Goal: Task Accomplishment & Management: Use online tool/utility

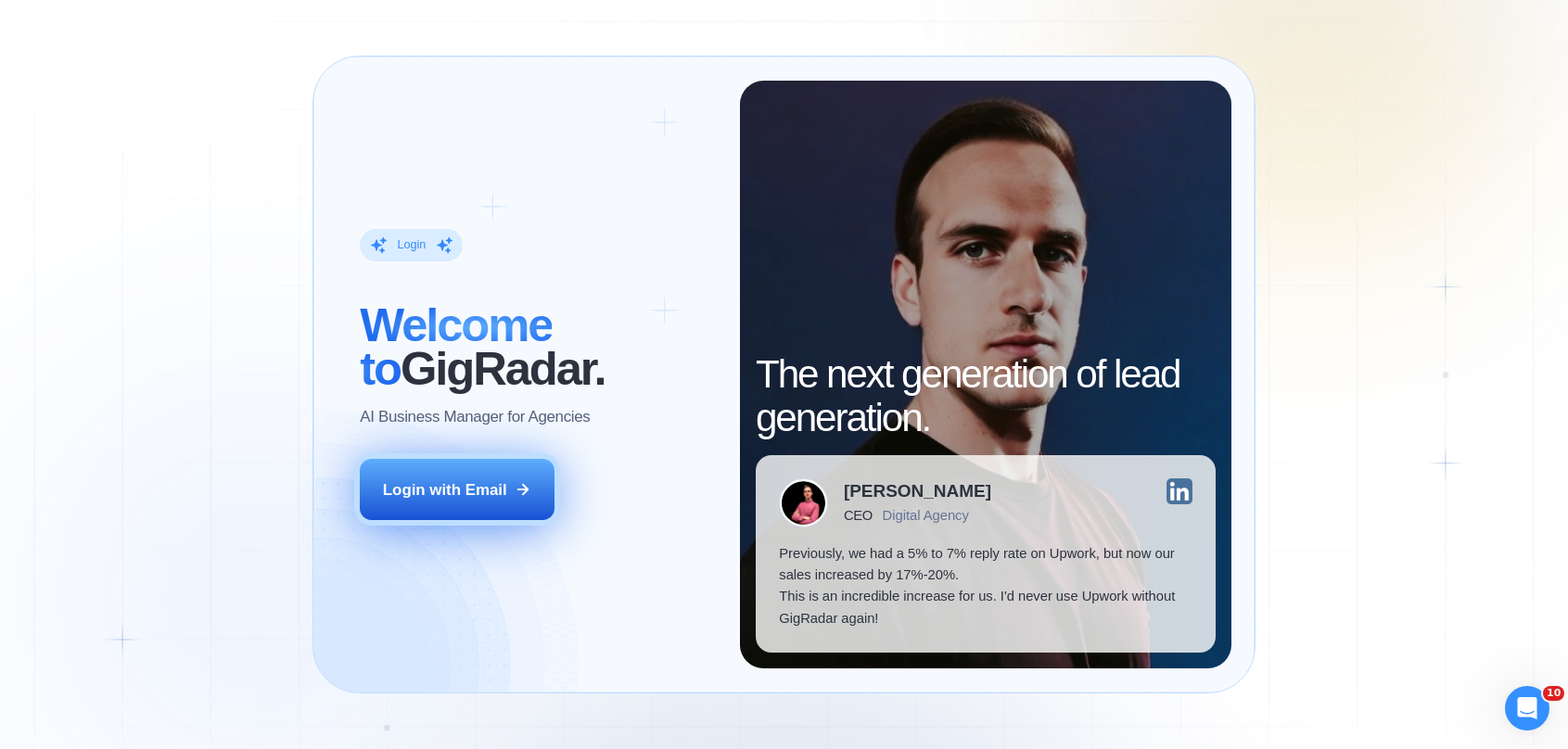
click at [460, 500] on div "Login with Email" at bounding box center [445, 490] width 124 height 22
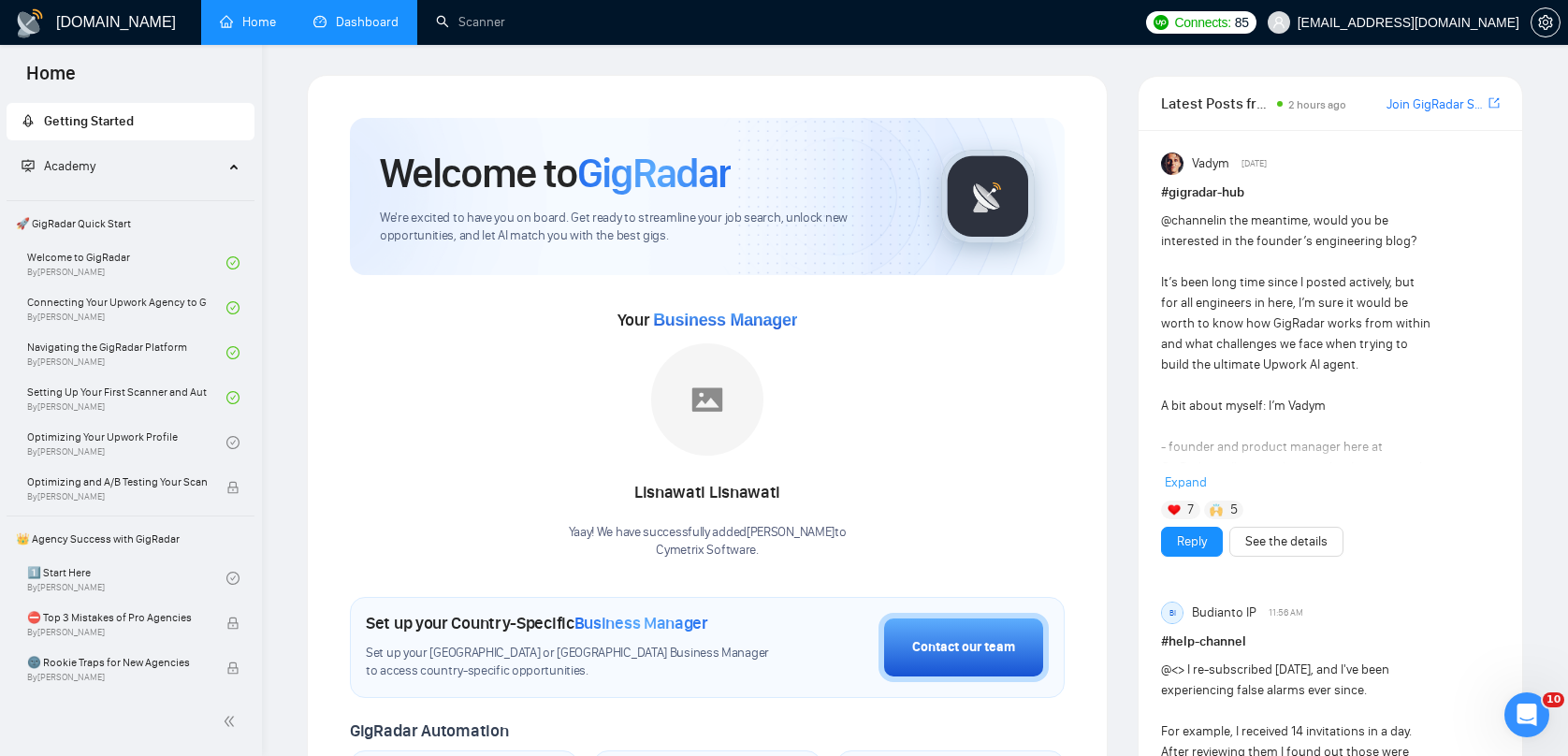
click at [334, 30] on link "Dashboard" at bounding box center [356, 22] width 86 height 16
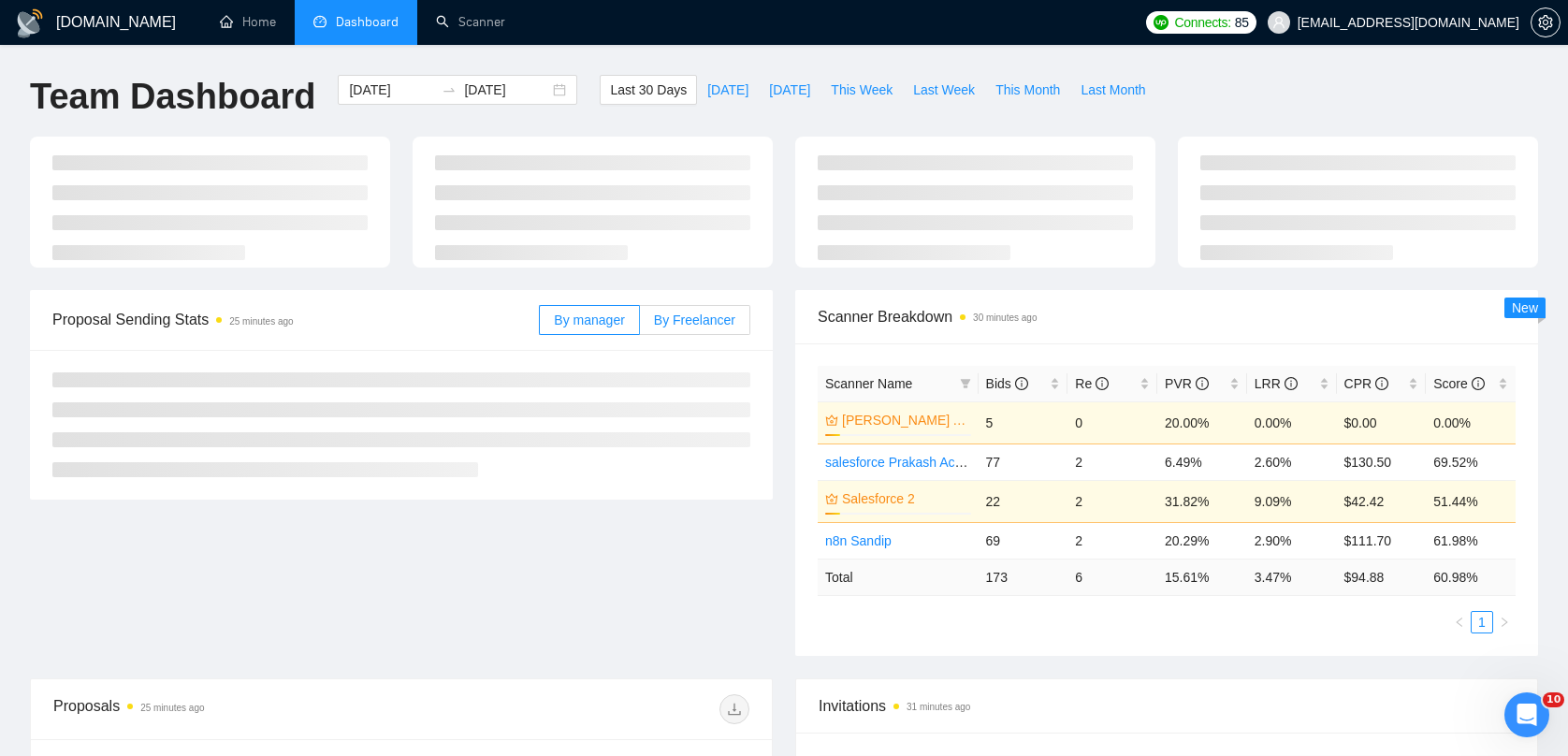
click at [674, 333] on div "By manager By Freelancer" at bounding box center [645, 319] width 211 height 60
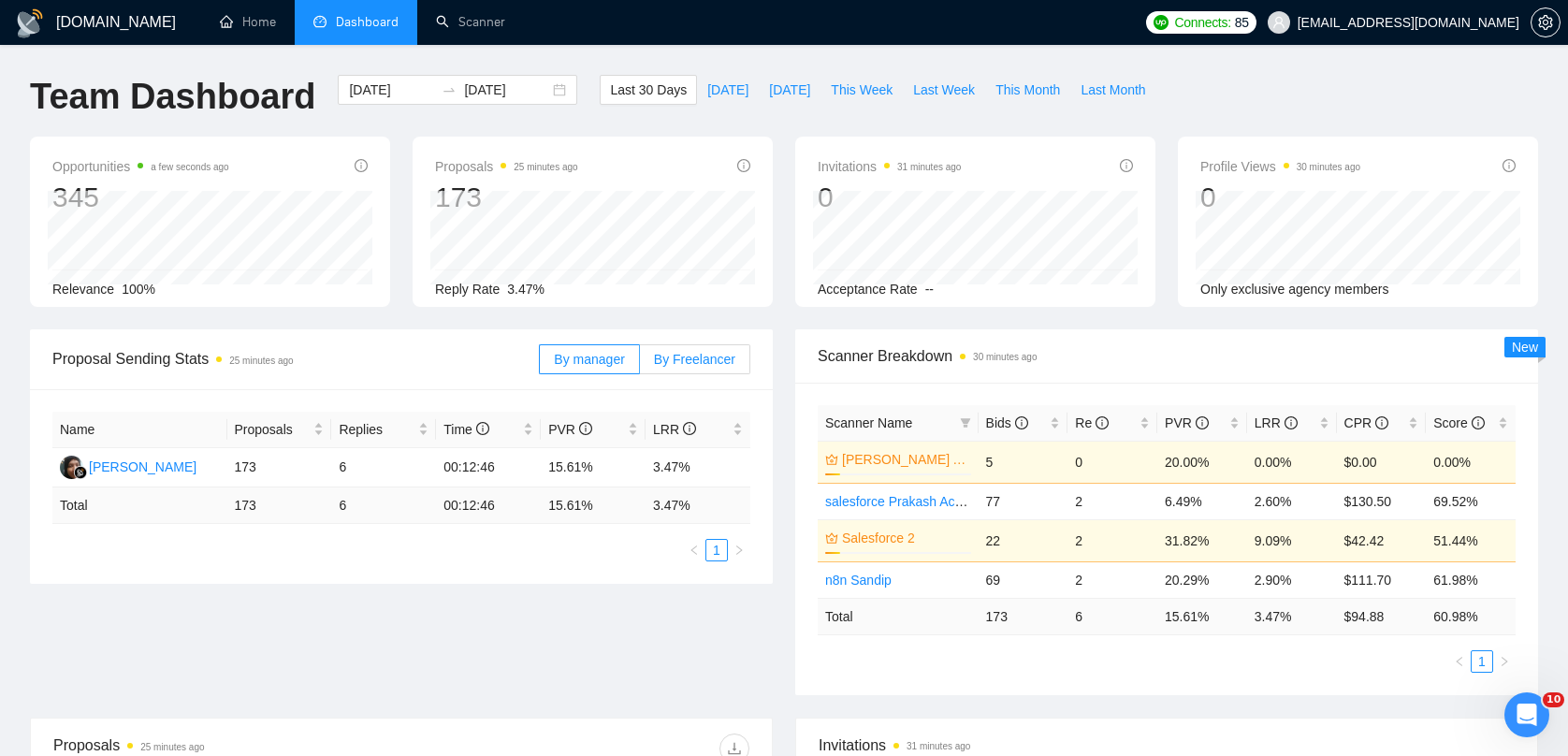
click at [672, 366] on span "By Freelancer" at bounding box center [694, 359] width 82 height 15
click at [640, 364] on input "By Freelancer" at bounding box center [640, 364] width 0 height 0
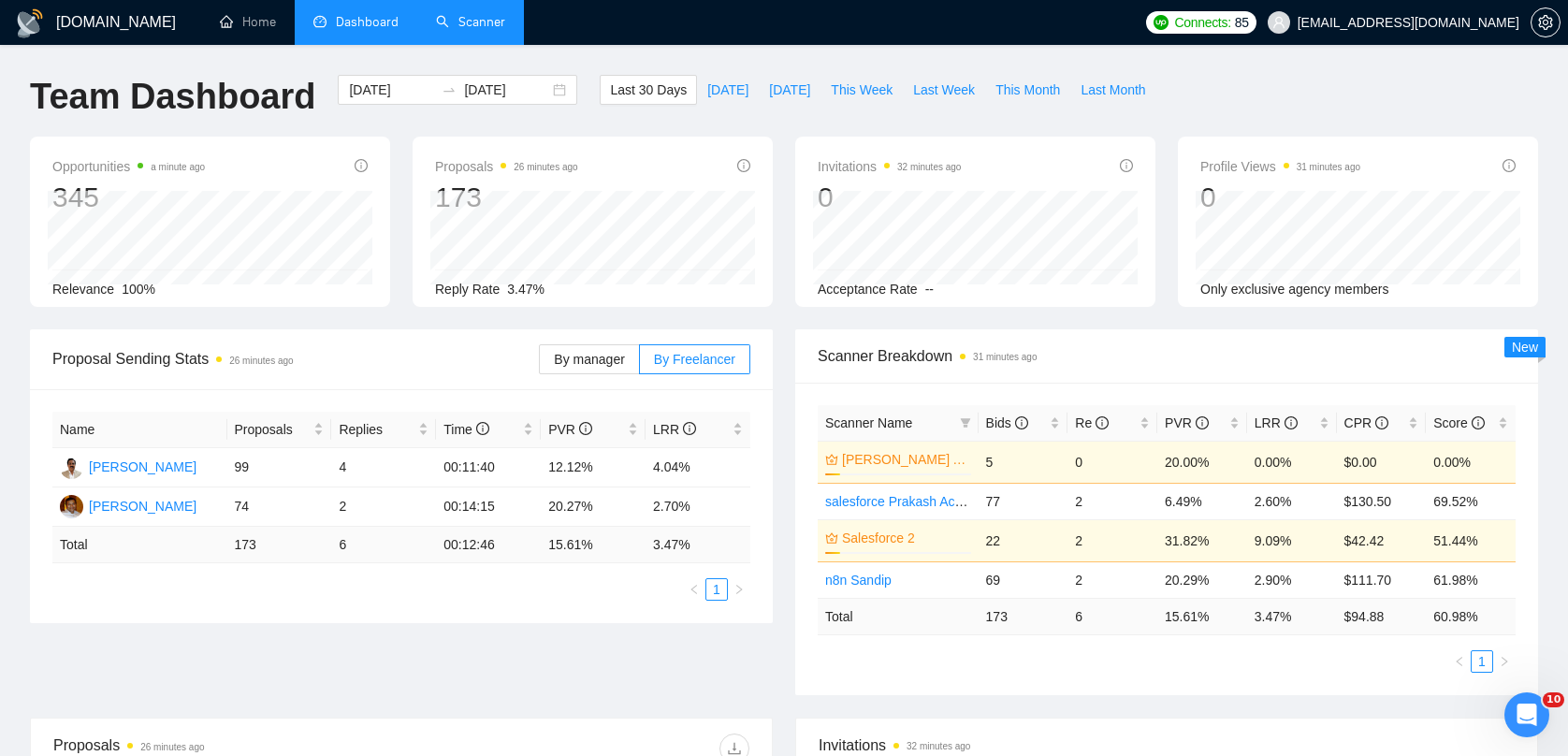
click at [480, 30] on link "Scanner" at bounding box center [471, 22] width 70 height 16
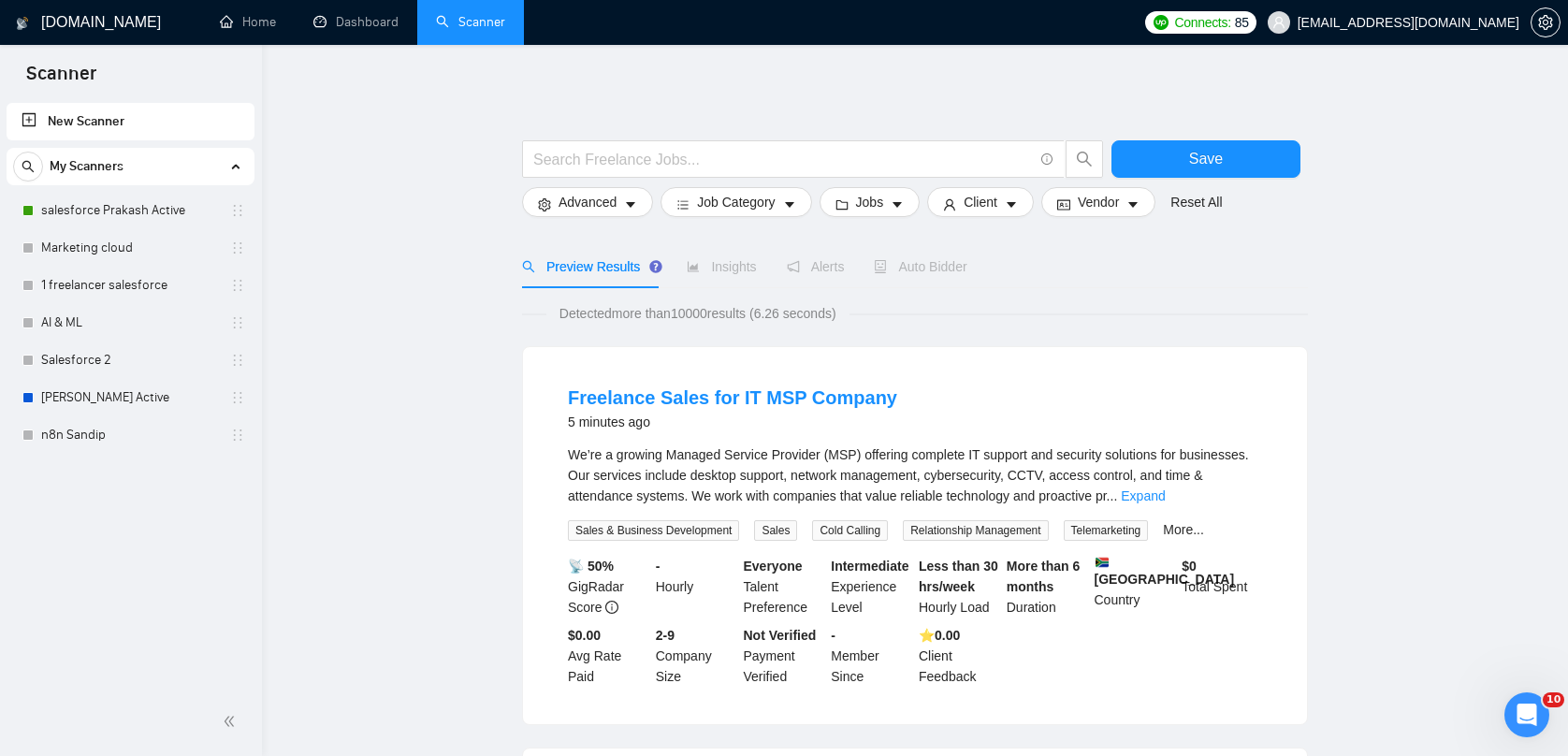
click at [963, 355] on div "Freelance Sales for IT MSP Company 5 minutes ago We’re a growing Managed Servic…" at bounding box center [915, 535] width 784 height 377
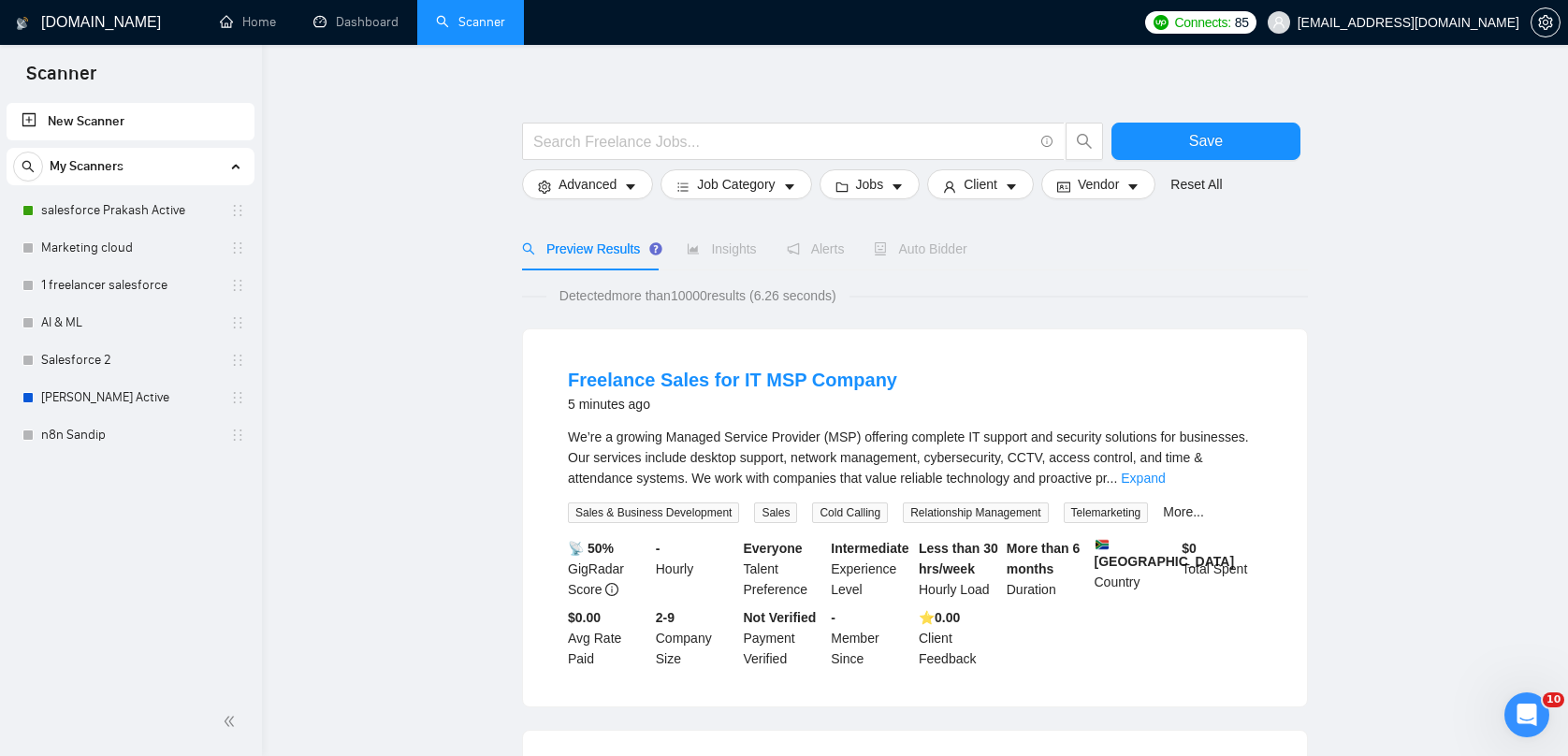
scroll to position [20, 0]
click at [915, 268] on div "Auto Bidder" at bounding box center [919, 247] width 93 height 43
click at [915, 252] on span "Auto Bidder" at bounding box center [919, 247] width 93 height 15
click at [1101, 289] on div "Detected more than 10000 results (6.26 seconds)" at bounding box center [915, 293] width 786 height 21
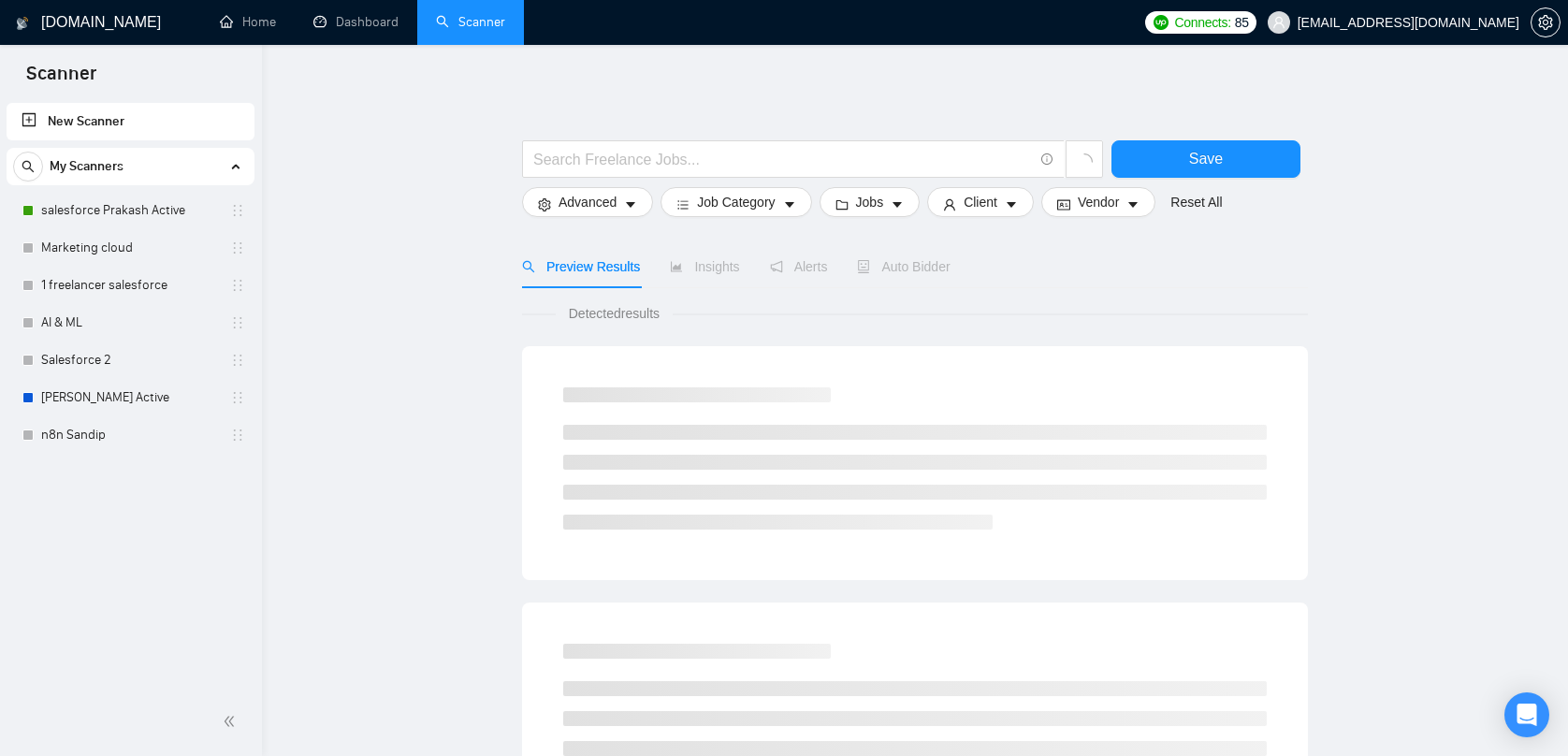
scroll to position [20, 0]
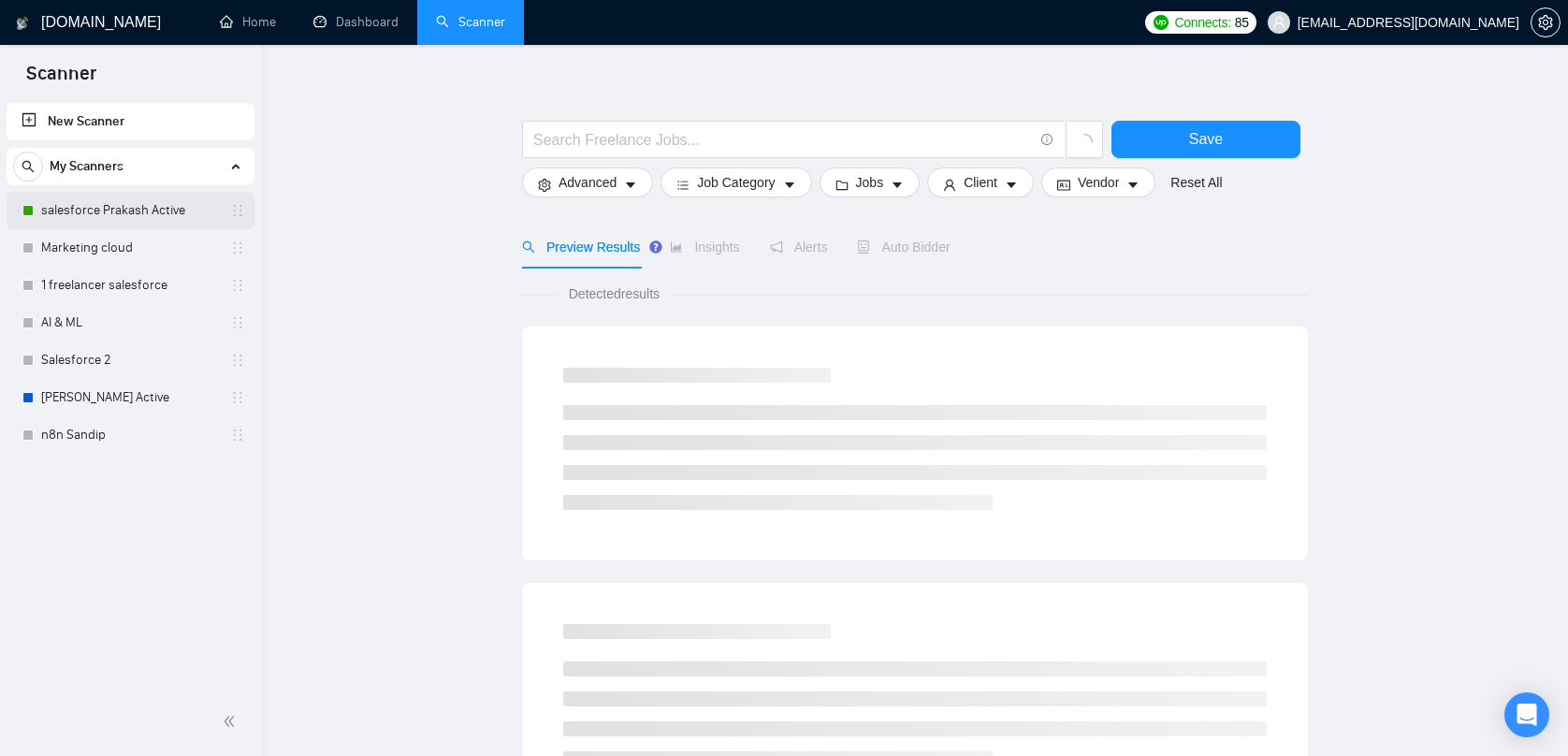
click at [158, 209] on link "salesforce Prakash Active" at bounding box center [129, 211] width 178 height 38
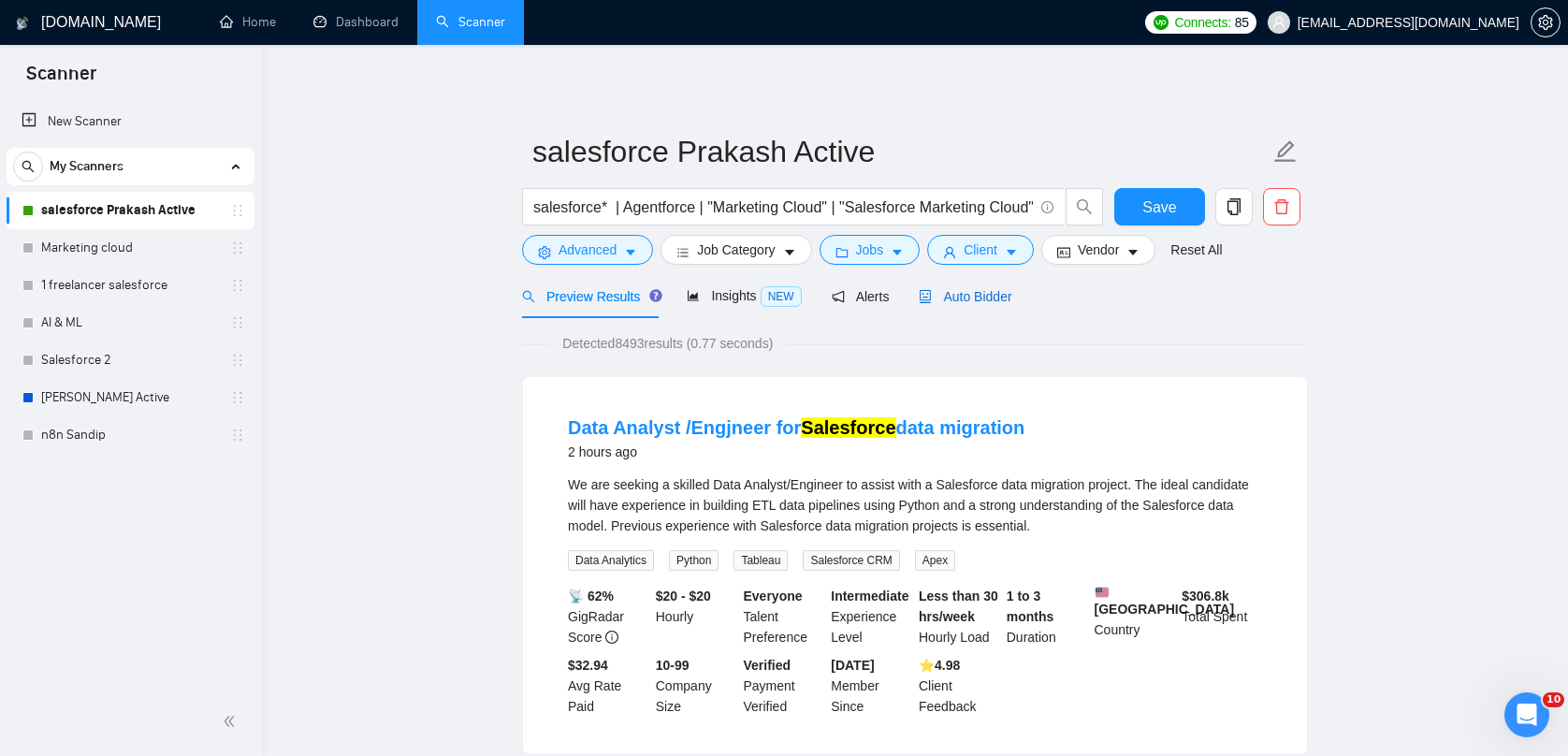
click at [964, 298] on span "Auto Bidder" at bounding box center [964, 296] width 93 height 15
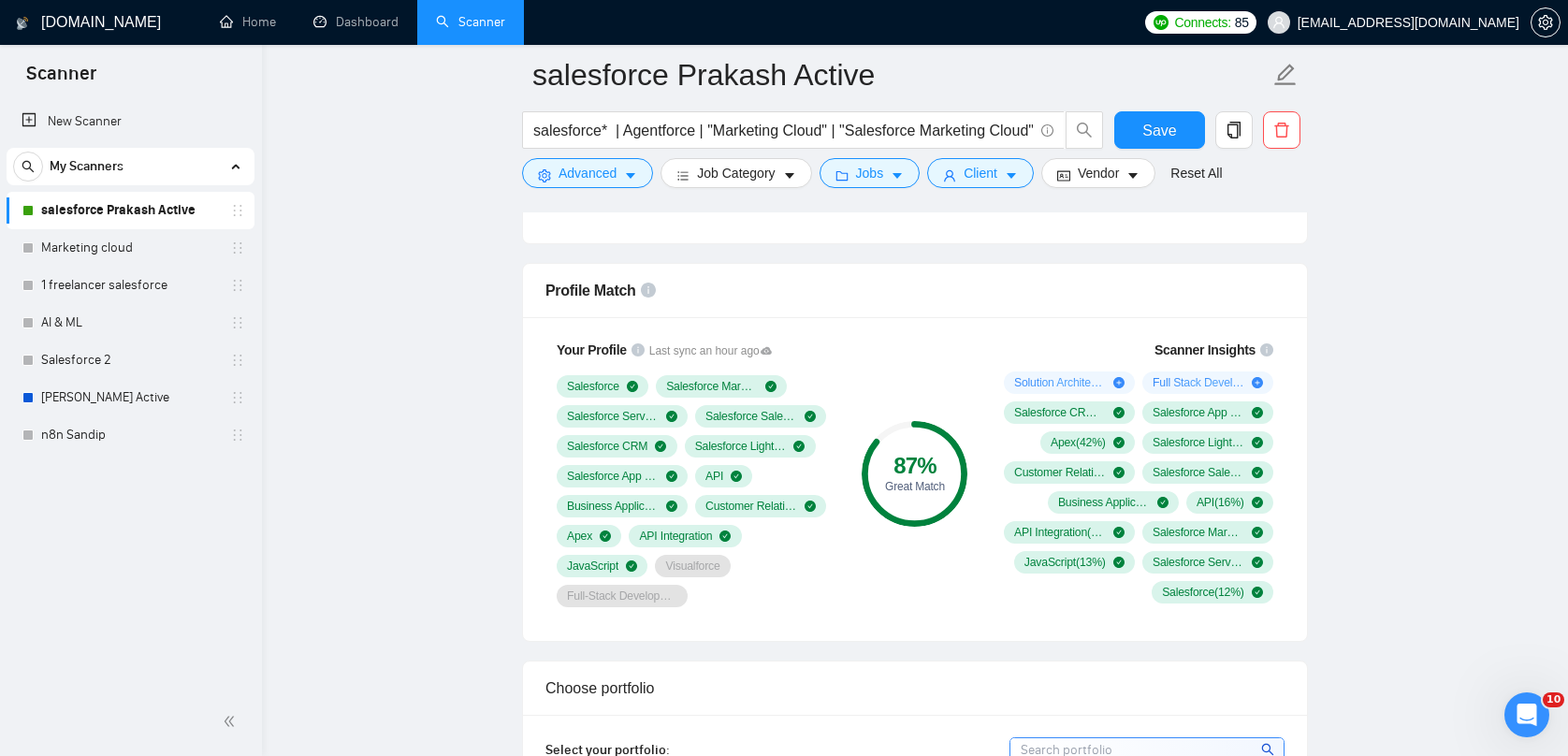
scroll to position [1173, 0]
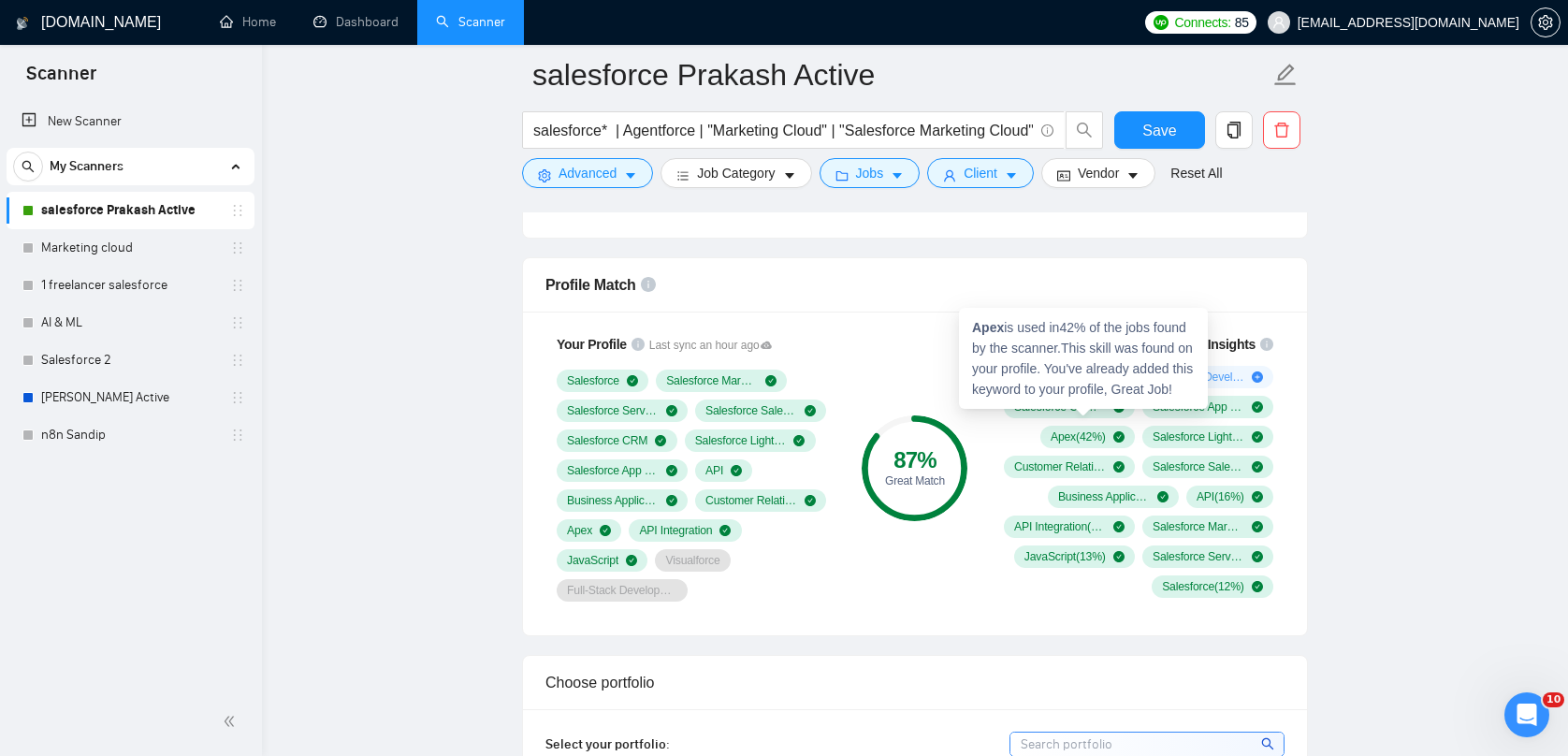
click at [1077, 438] on span "Apex ( 42 %)" at bounding box center [1078, 437] width 55 height 15
click at [1051, 432] on span "Apex ( 42 %)" at bounding box center [1078, 437] width 55 height 15
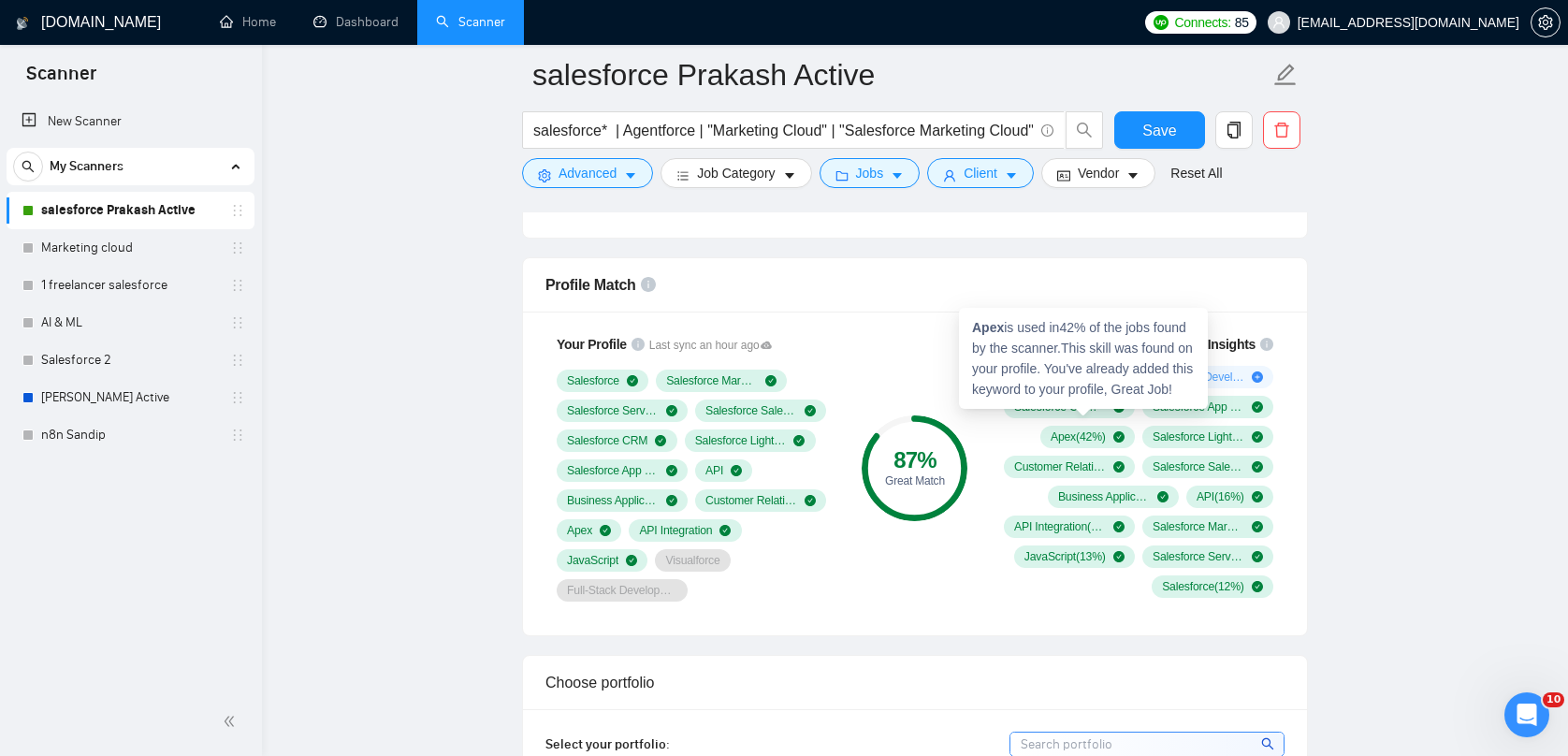
click at [1058, 445] on div "Apex ( 42 %)" at bounding box center [1086, 437] width 95 height 23
click at [1055, 442] on span "Apex ( 42 %)" at bounding box center [1078, 437] width 55 height 15
click at [1094, 442] on span "Apex ( 42 %)" at bounding box center [1078, 437] width 55 height 15
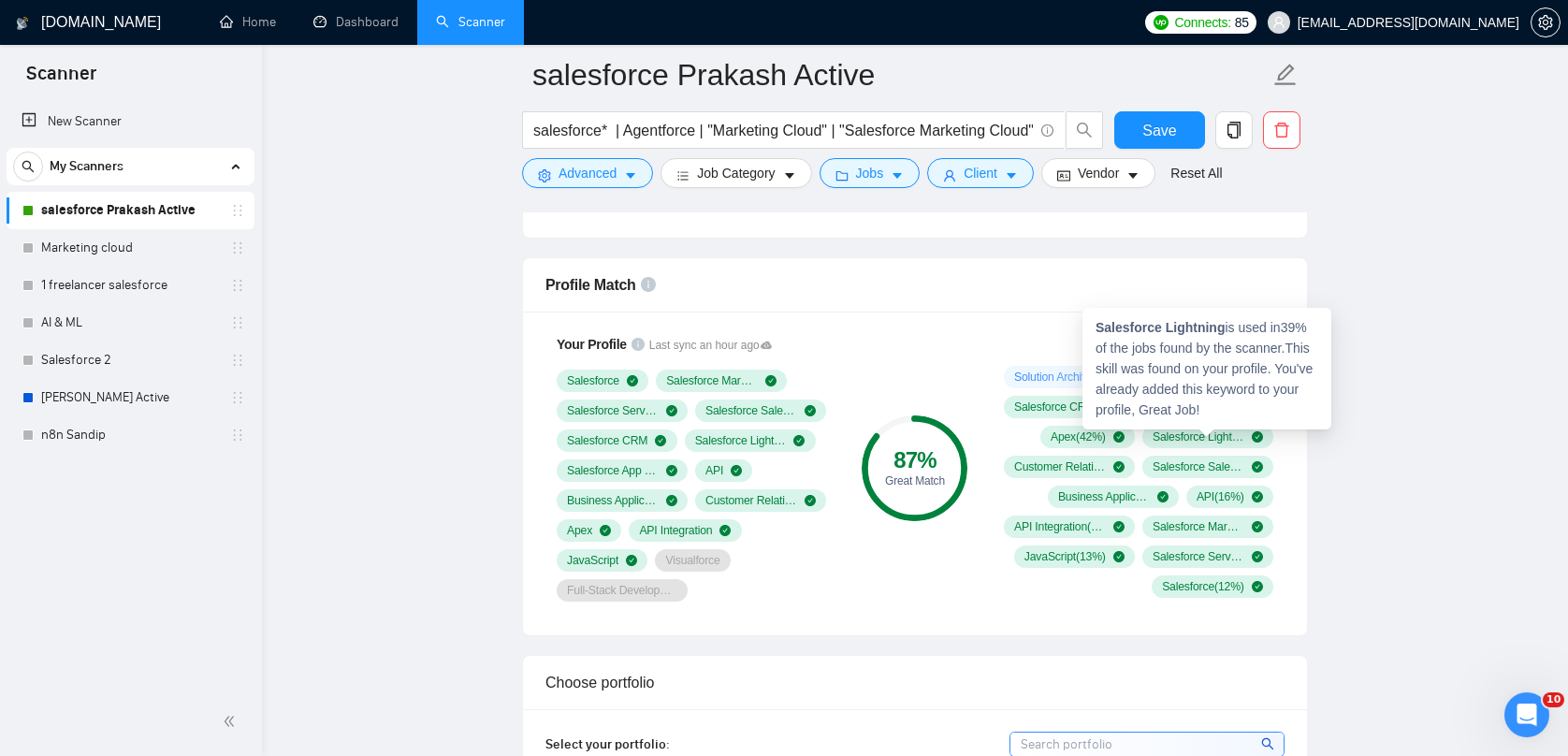
click at [1211, 434] on span "Salesforce Lightning ( 39 %)" at bounding box center [1198, 437] width 92 height 15
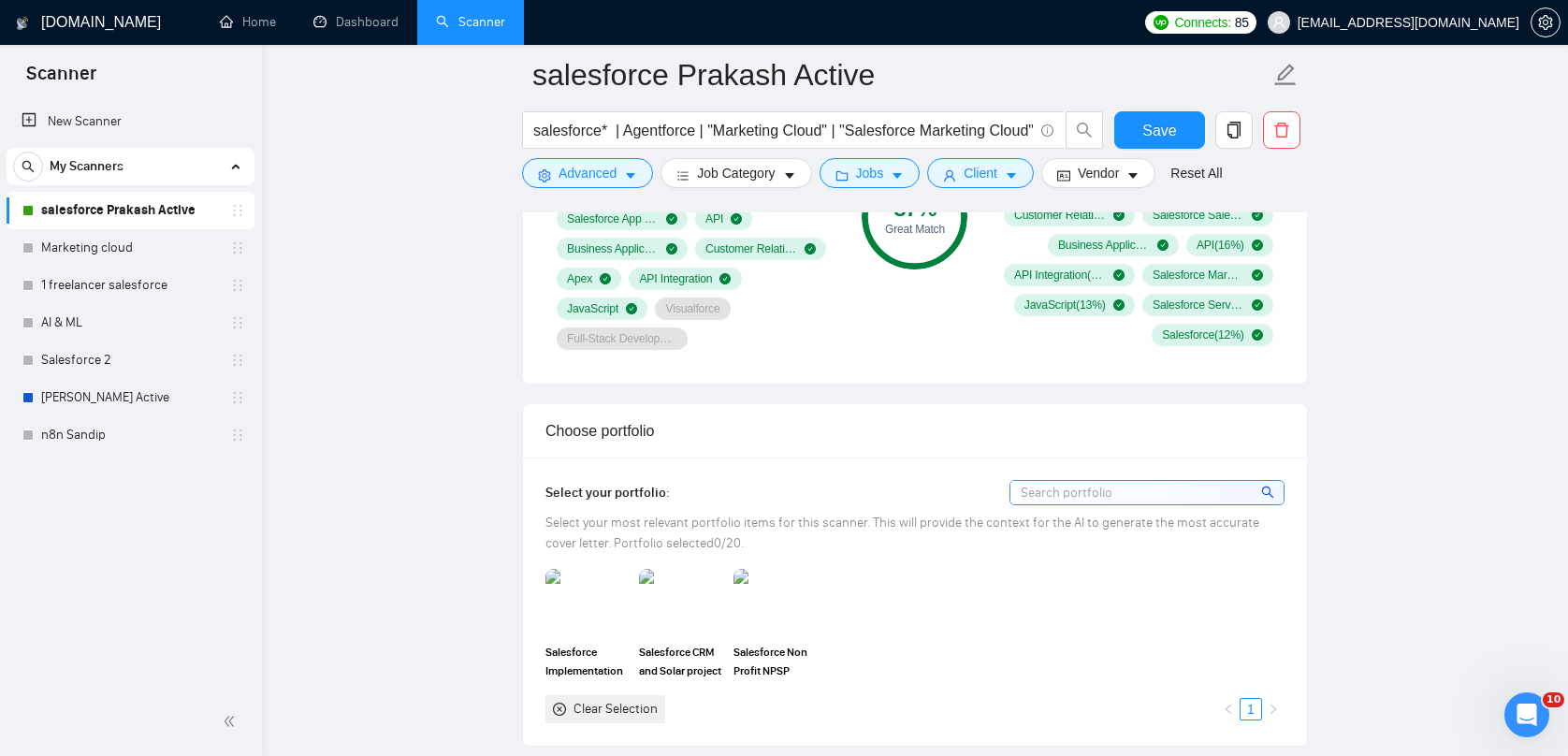
scroll to position [1435, 0]
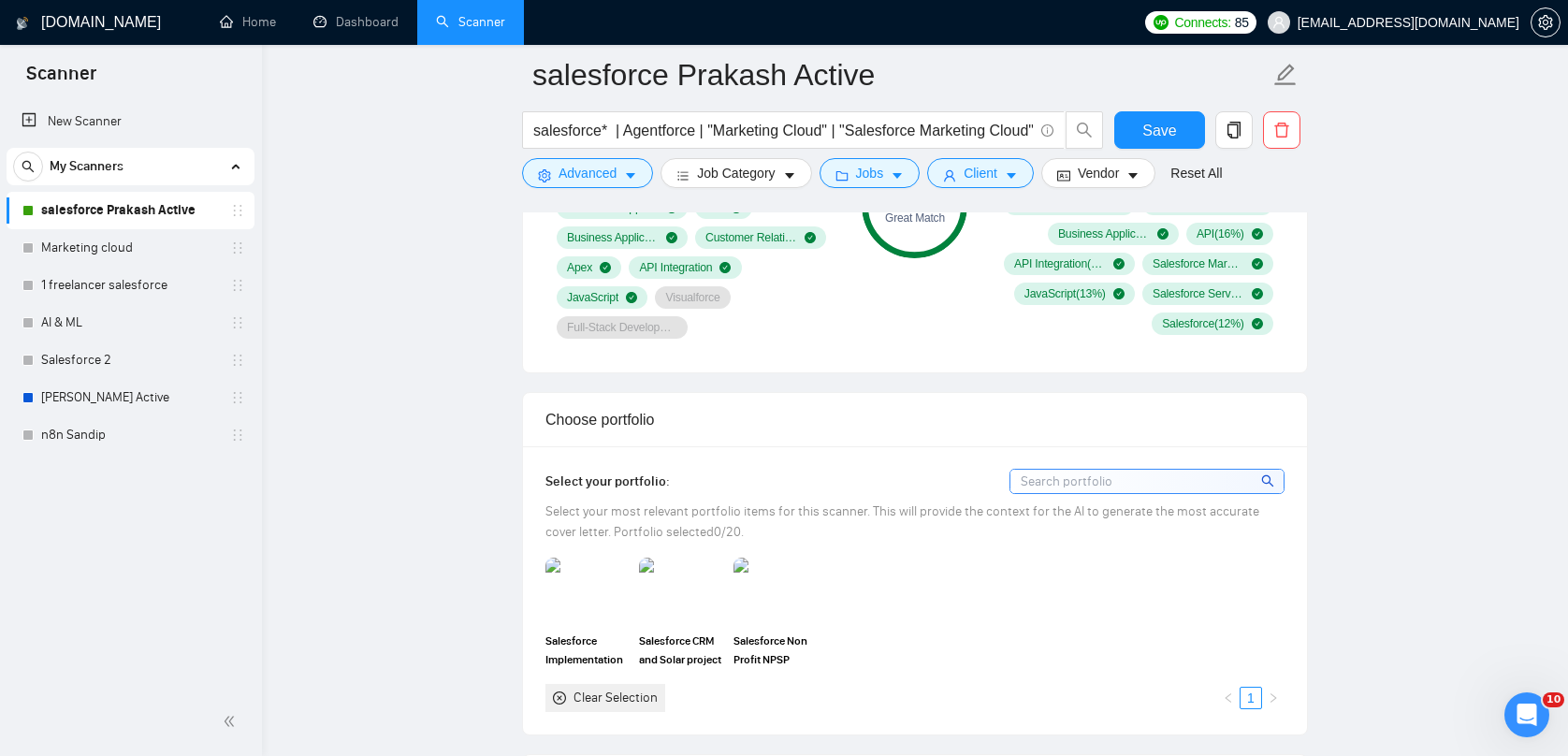
click at [1203, 485] on input at bounding box center [1146, 481] width 274 height 24
click at [1171, 485] on input at bounding box center [1146, 481] width 274 height 24
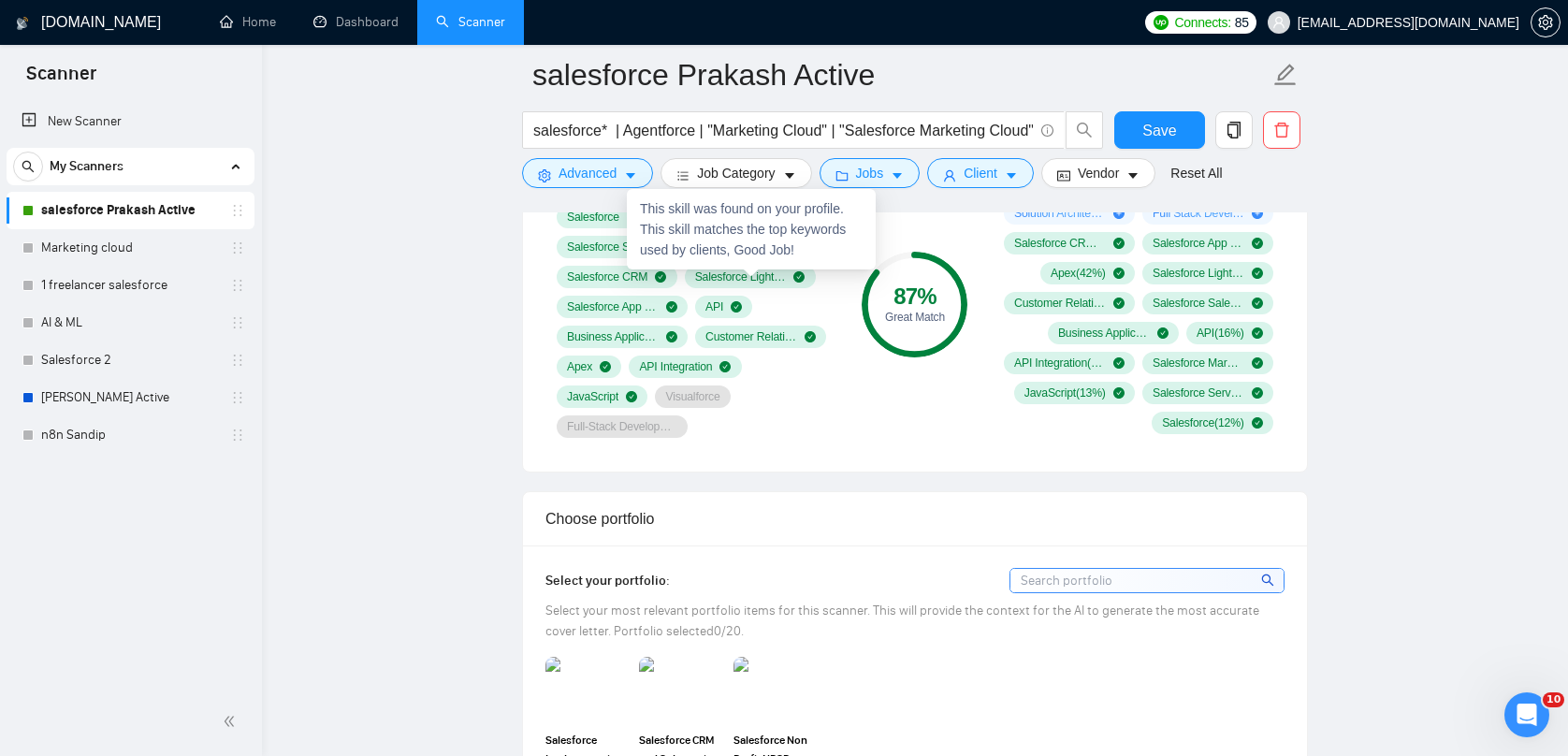
scroll to position [1352, 0]
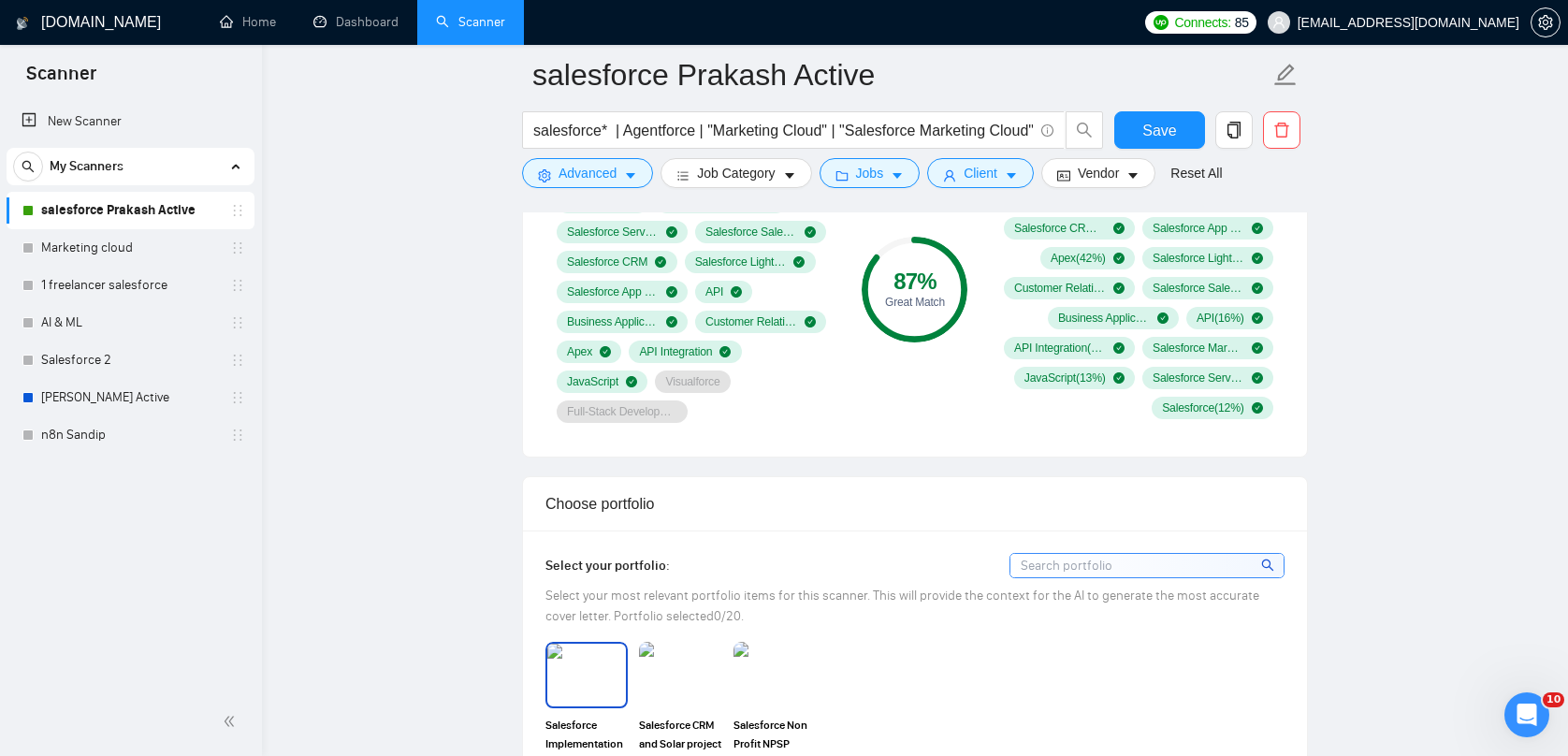
click at [622, 678] on img at bounding box center [586, 674] width 79 height 62
